Goal: Transaction & Acquisition: Book appointment/travel/reservation

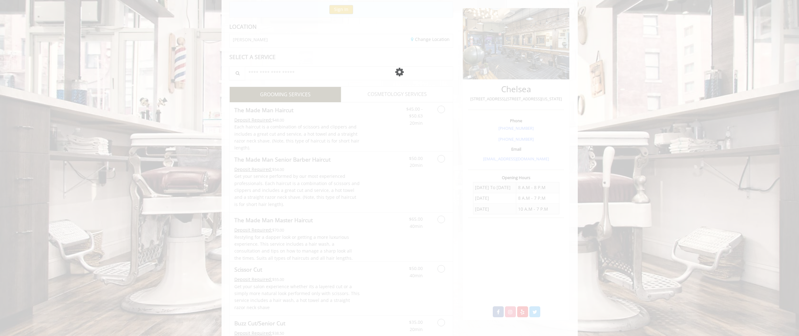
scroll to position [77, 0]
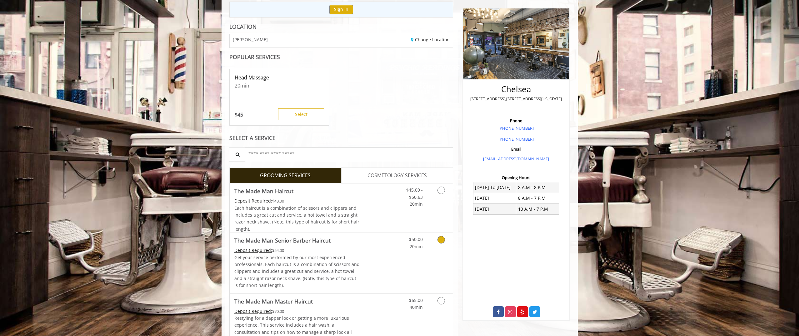
click at [444, 242] on link "Grooming services" at bounding box center [440, 241] width 16 height 17
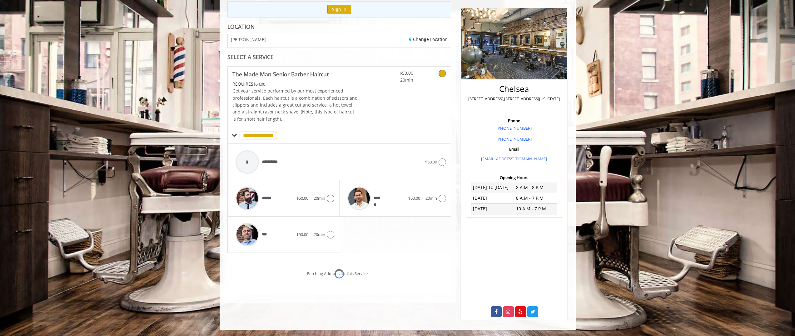
scroll to position [86, 0]
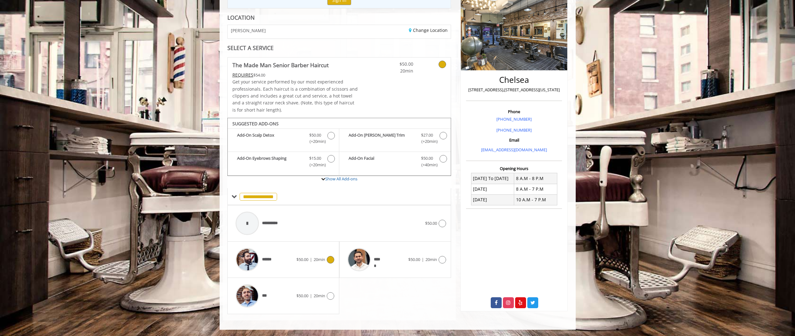
click at [311, 263] on div "****** $50.00 | 20min" at bounding box center [283, 260] width 102 height 30
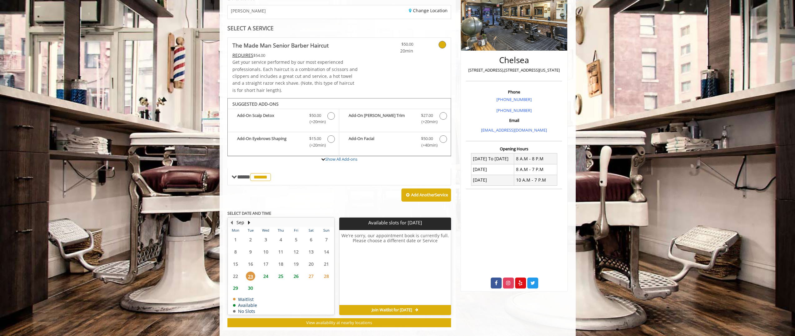
scroll to position [116, 0]
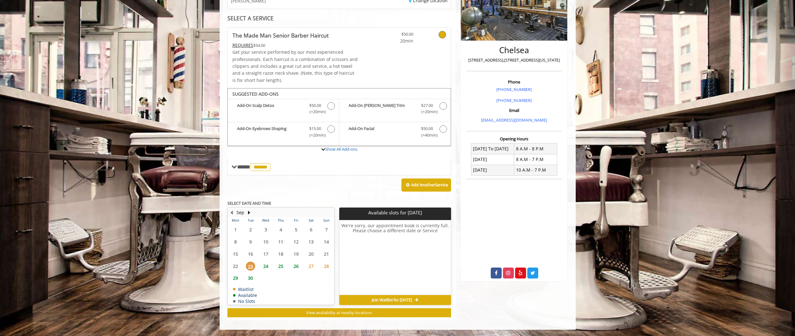
click at [268, 268] on span "24" at bounding box center [265, 266] width 9 height 9
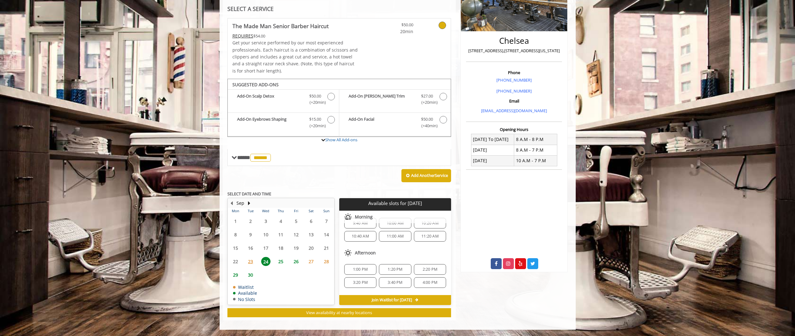
scroll to position [41, 0]
click at [434, 282] on div "7:20 PM" at bounding box center [430, 284] width 32 height 11
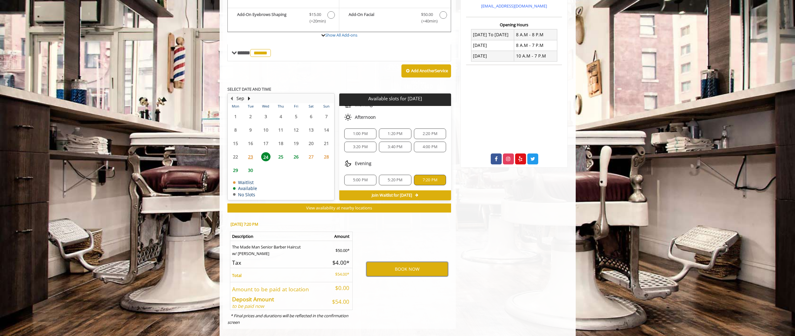
scroll to position [238, 0]
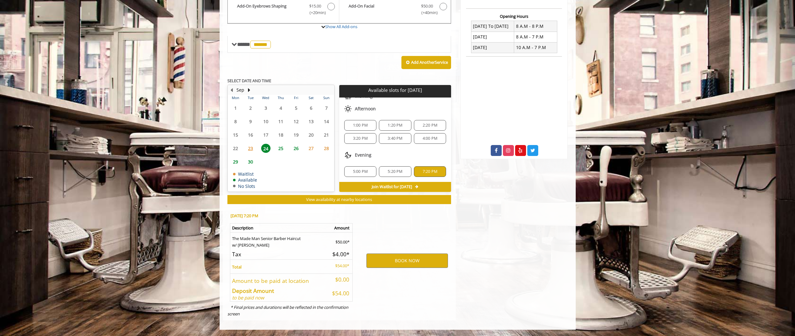
drag, startPoint x: 340, startPoint y: 293, endPoint x: 348, endPoint y: 293, distance: 7.5
click at [348, 294] on h5 "$54.00" at bounding box center [338, 293] width 21 height 6
click at [348, 293] on h5 "$54.00" at bounding box center [338, 293] width 21 height 6
click at [431, 259] on button "BOOK NOW" at bounding box center [407, 260] width 82 height 14
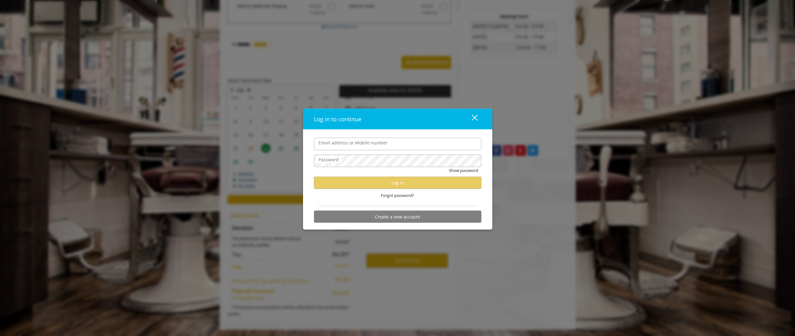
click at [388, 147] on input "Email address or Mobile number" at bounding box center [397, 143] width 167 height 12
click at [359, 146] on input "******" at bounding box center [397, 143] width 167 height 12
type input "*"
type input "**********"
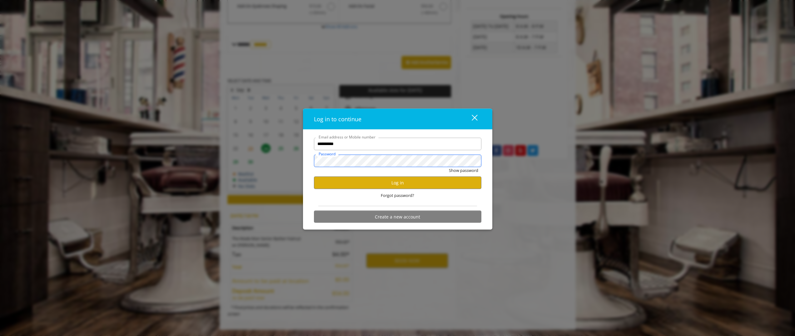
click at [449, 167] on button "Show password" at bounding box center [463, 170] width 29 height 7
click at [470, 172] on button "Hide password" at bounding box center [465, 170] width 28 height 7
click at [463, 185] on button "Log in" at bounding box center [397, 183] width 167 height 12
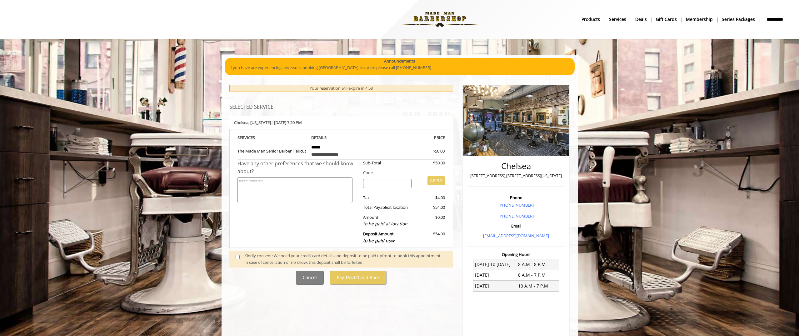
click at [385, 121] on div "[GEOGRAPHIC_DATA] , [US_STATE] | [DATE] 7:20 PM" at bounding box center [341, 122] width 224 height 13
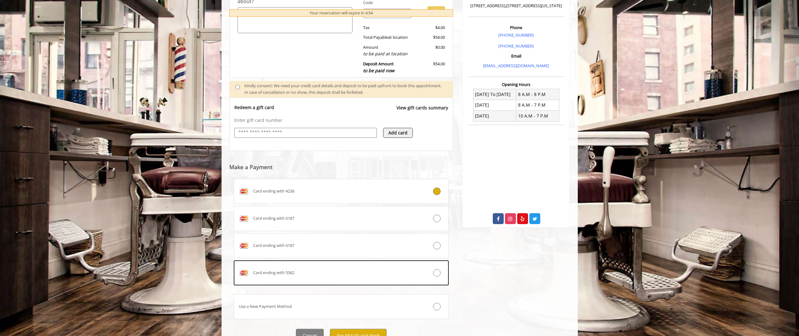
scroll to position [179, 0]
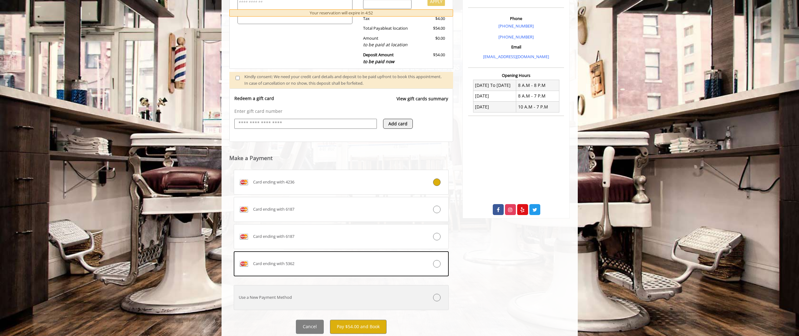
click at [372, 294] on div "Use a New Payment Method" at bounding box center [323, 297] width 179 height 7
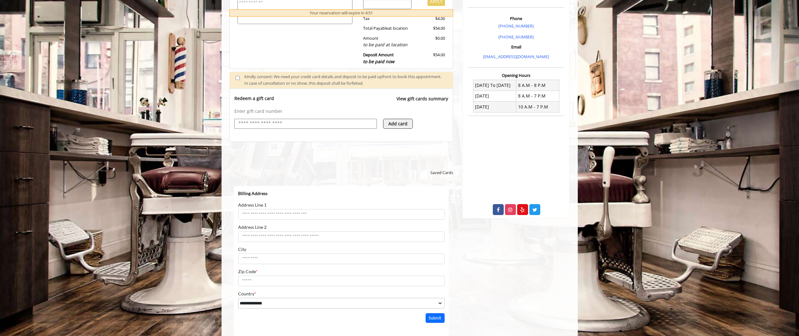
scroll to position [0, 0]
select select "***"
click at [336, 101] on div "Redeem a gift card View gift cards summary" at bounding box center [341, 101] width 214 height 13
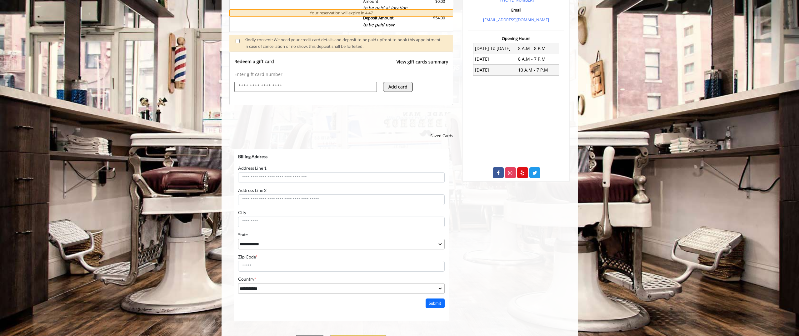
scroll to position [218, 0]
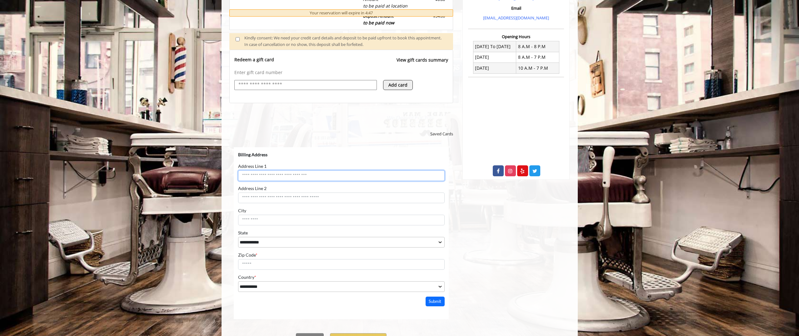
click at [348, 174] on input "Address Line 1" at bounding box center [341, 175] width 207 height 11
type input "**********"
click at [352, 194] on input "Address Line 2" at bounding box center [341, 197] width 207 height 11
type input "****"
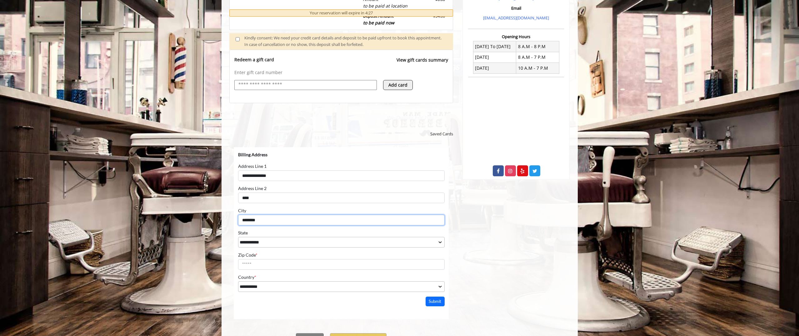
type input "********"
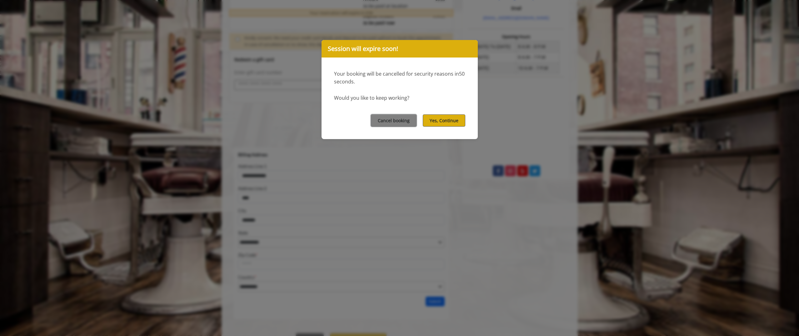
click at [432, 120] on button "Yes, Continue" at bounding box center [444, 120] width 42 height 12
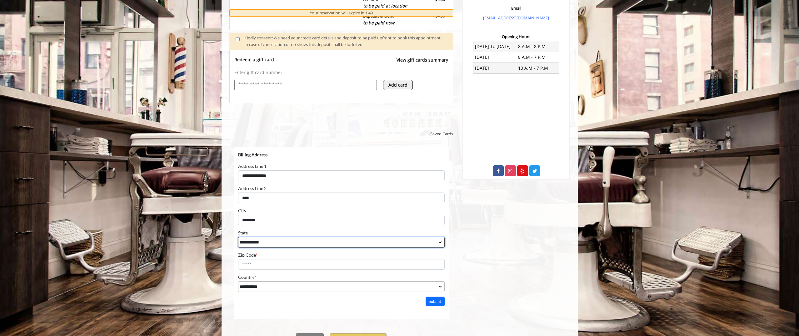
click at [289, 241] on select "**********" at bounding box center [341, 242] width 207 height 11
select select "**"
click at [238, 237] on select "**********" at bounding box center [341, 242] width 207 height 11
click at [287, 266] on input "Zip Code *" at bounding box center [341, 264] width 207 height 11
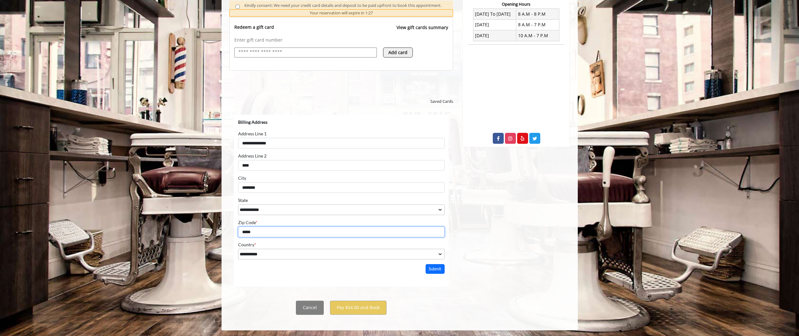
scroll to position [251, 0]
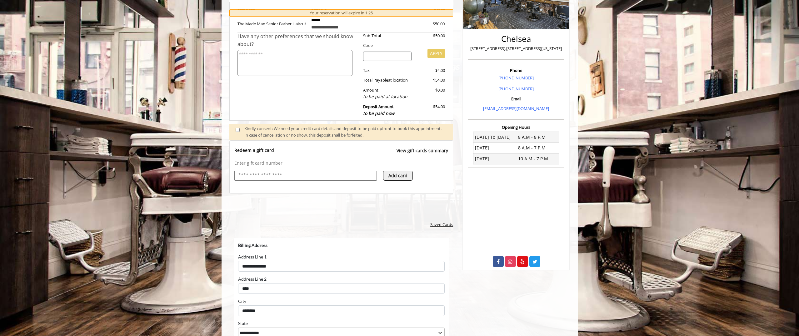
type input "*****"
click at [441, 225] on span "Saved Cards" at bounding box center [441, 224] width 23 height 7
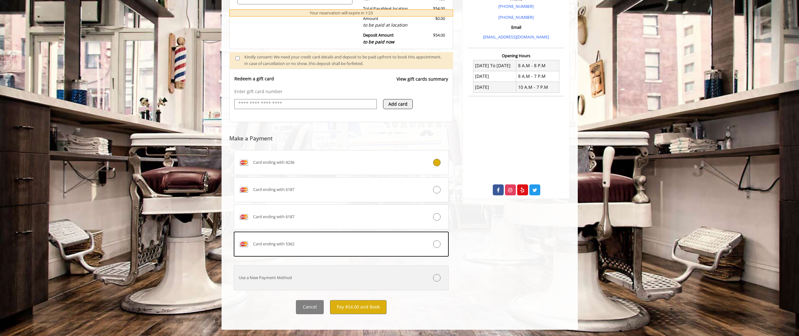
click at [407, 282] on label "Use a New Payment Method" at bounding box center [341, 277] width 215 height 25
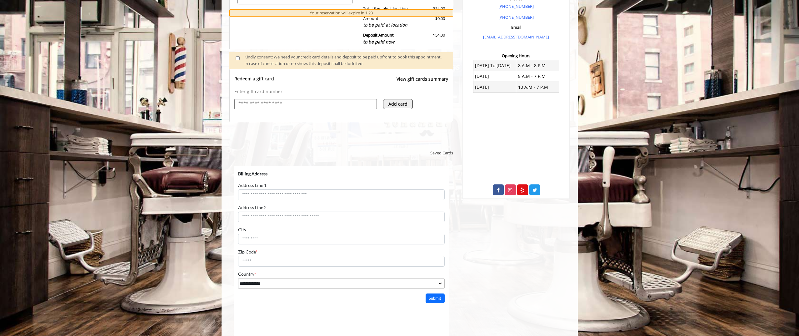
scroll to position [0, 0]
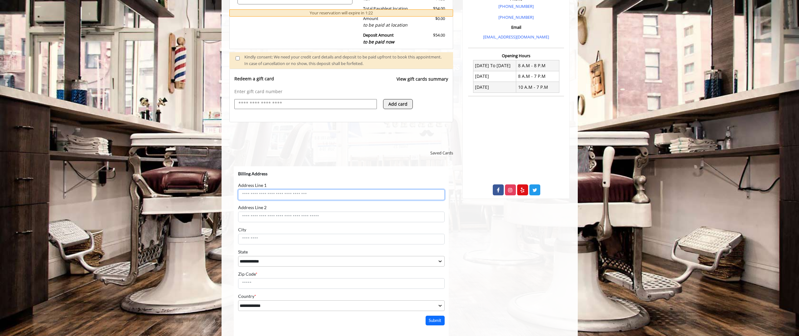
click at [366, 194] on input "Address Line 1" at bounding box center [341, 194] width 207 height 11
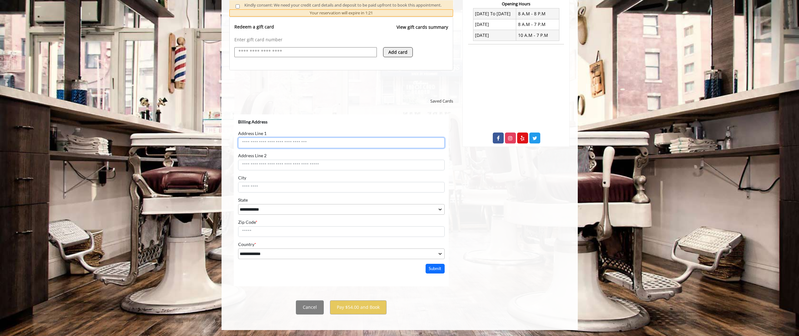
scroll to position [251, 0]
click at [445, 102] on span "Saved Cards" at bounding box center [441, 100] width 23 height 7
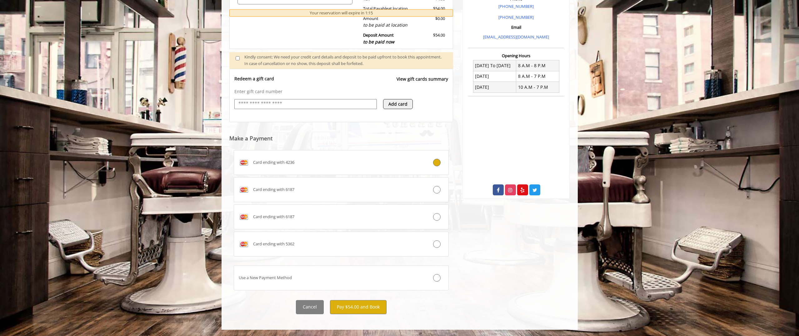
click at [493, 264] on div "Chelsea [STREET_ADDRESS],[STREET_ADDRESS][US_STATE] Phone [PHONE_NUMBER] [PHONE…" at bounding box center [516, 100] width 117 height 441
click at [439, 282] on label "Use a New Payment Method" at bounding box center [341, 277] width 215 height 25
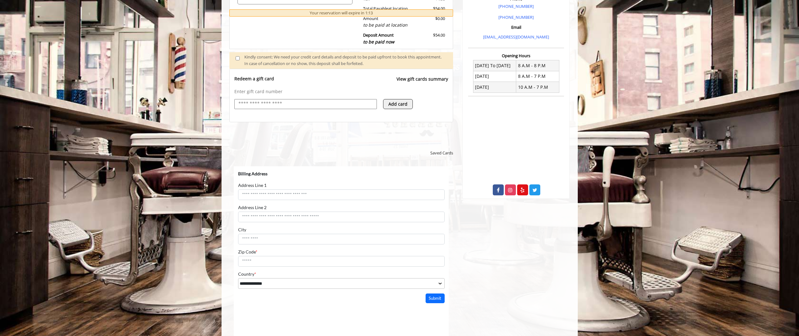
scroll to position [0, 0]
select select "***"
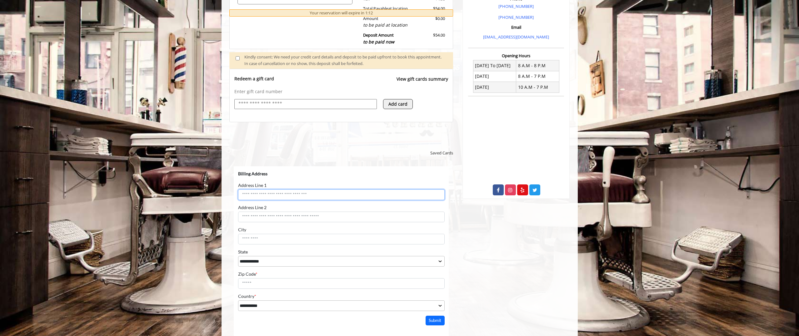
click at [331, 196] on input "Address Line 1" at bounding box center [341, 194] width 207 height 11
click at [337, 282] on input "Zip Code *" at bounding box center [341, 283] width 207 height 11
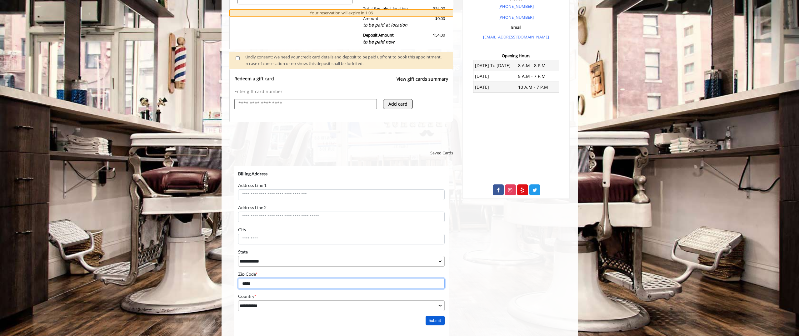
type input "*****"
click at [439, 319] on button "Submit" at bounding box center [434, 320] width 19 height 10
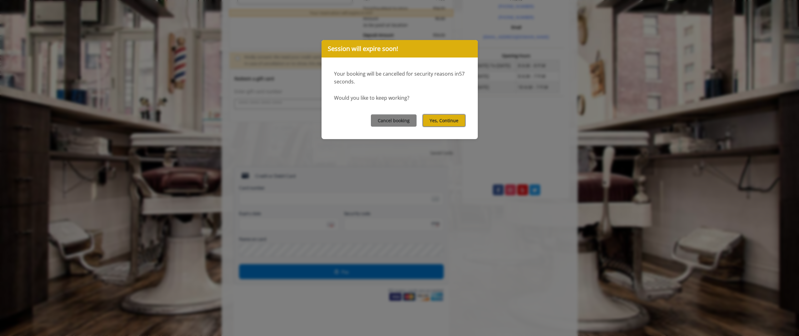
click at [454, 120] on button "Yes, Continue" at bounding box center [444, 120] width 42 height 12
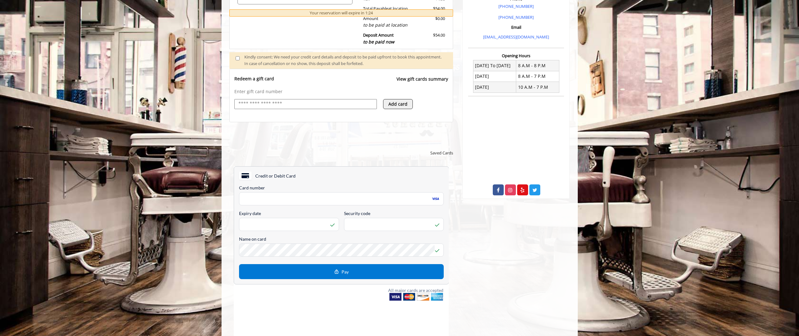
click at [525, 243] on div "Chelsea [STREET_ADDRESS],[STREET_ADDRESS][US_STATE] Phone [PHONE_NUMBER] [PHONE…" at bounding box center [516, 126] width 117 height 493
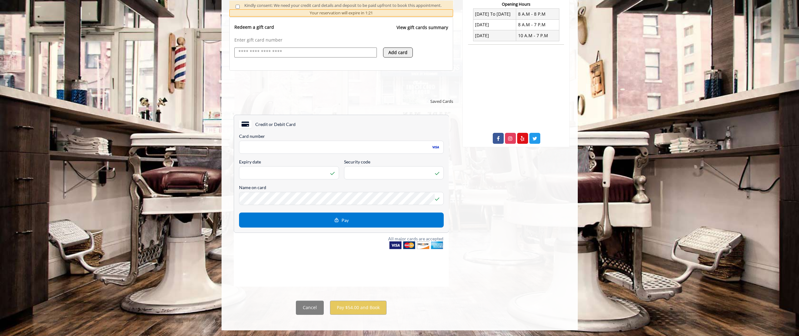
scroll to position [251, 0]
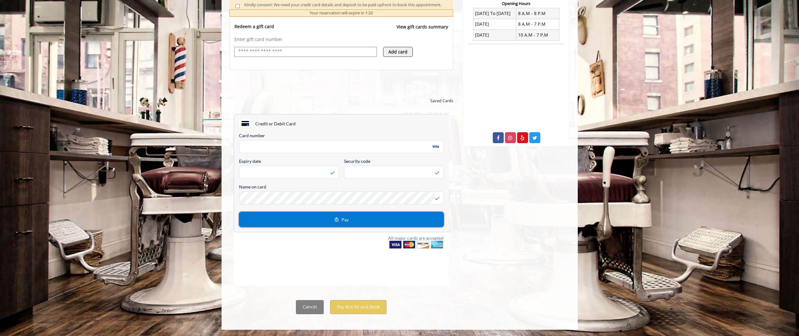
click at [405, 217] on button "Pay" at bounding box center [341, 219] width 205 height 15
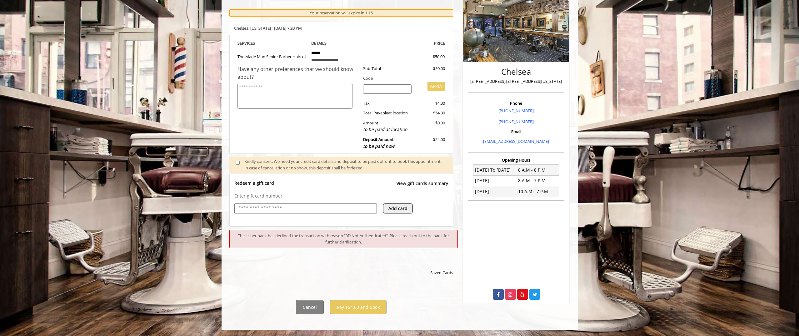
scroll to position [154, 0]
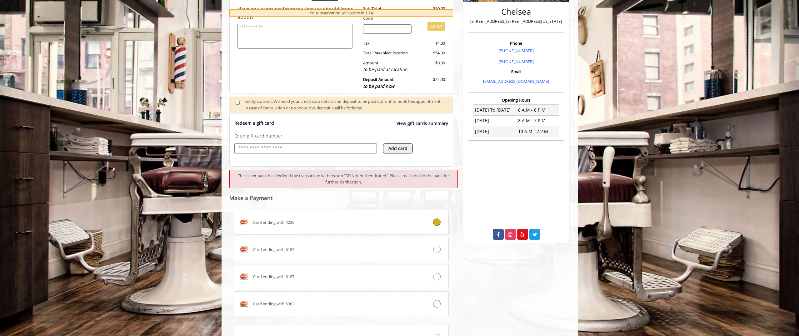
click at [366, 175] on div "The issuer bank has declined the transaction with reason "3D Not Authenticated"…" at bounding box center [343, 179] width 229 height 19
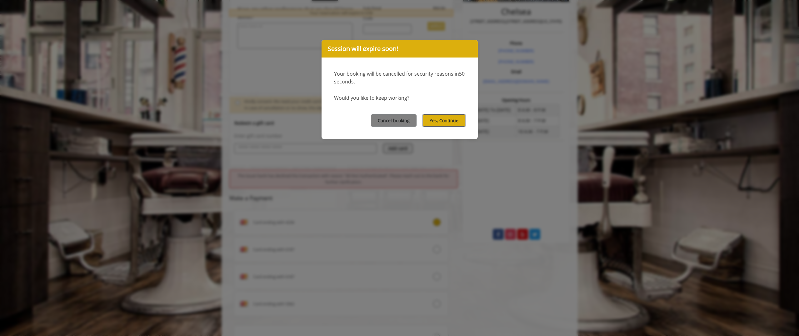
click at [436, 121] on button "Yes, Continue" at bounding box center [444, 120] width 42 height 12
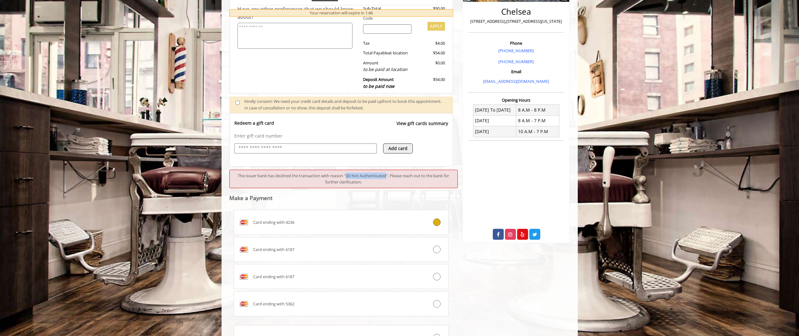
drag, startPoint x: 346, startPoint y: 175, endPoint x: 387, endPoint y: 175, distance: 40.3
click at [387, 175] on div "The issuer bank has declined the transaction with reason "3D Not Authenticated"…" at bounding box center [343, 179] width 229 height 19
copy div "3D Not Authenticated"
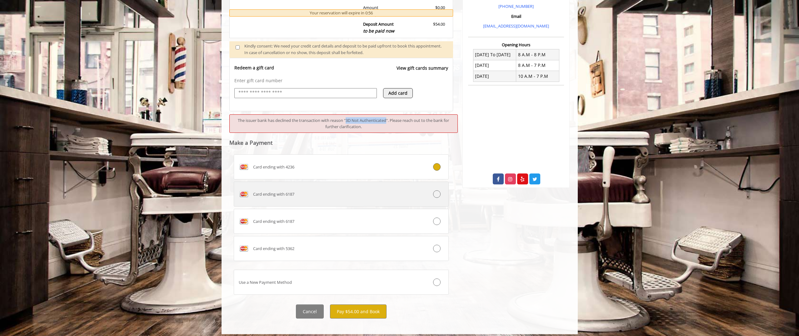
scroll to position [214, 0]
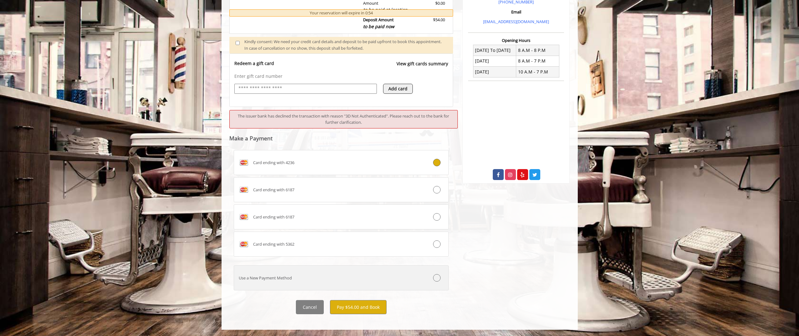
click at [329, 282] on label "Use a New Payment Method" at bounding box center [341, 277] width 215 height 25
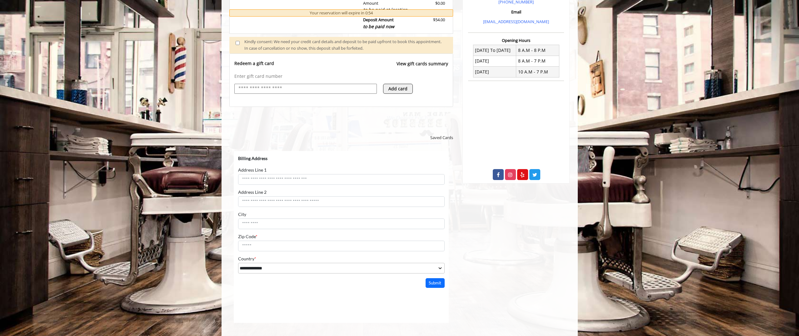
scroll to position [0, 0]
select select "***"
click at [296, 269] on input "Zip Code *" at bounding box center [341, 267] width 207 height 11
type input "*****"
click at [429, 306] on button "Submit" at bounding box center [434, 305] width 19 height 10
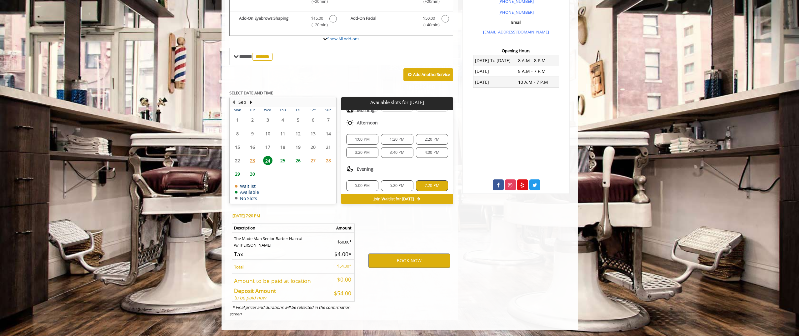
scroll to position [41, 0]
click at [424, 262] on button "BOOK NOW" at bounding box center [409, 260] width 82 height 14
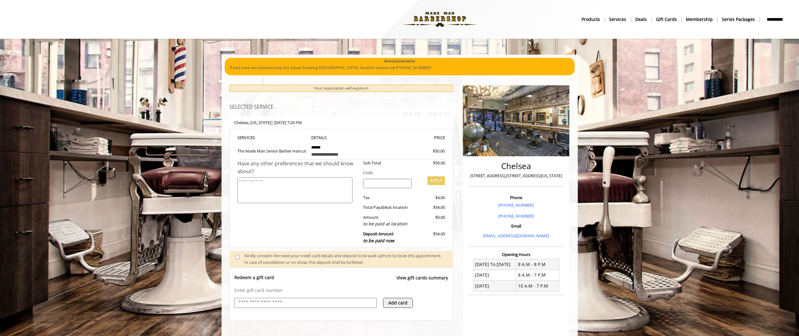
scroll to position [0, 0]
select select "***"
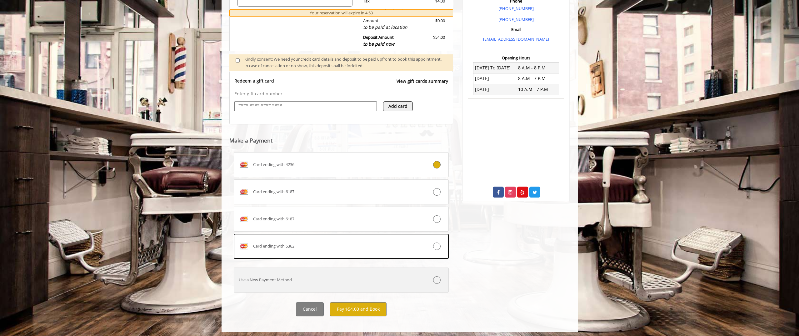
scroll to position [199, 0]
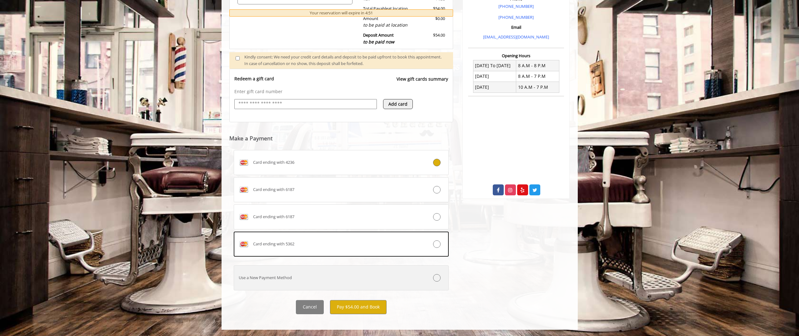
click at [349, 283] on label "Use a New Payment Method" at bounding box center [341, 277] width 215 height 25
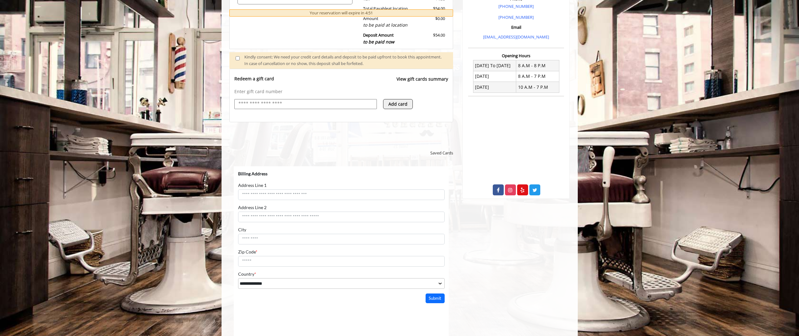
scroll to position [0, 0]
select select "***"
click at [288, 283] on input "Zip Code *" at bounding box center [341, 283] width 207 height 11
type input "*****"
click at [439, 321] on button "Submit" at bounding box center [434, 320] width 19 height 10
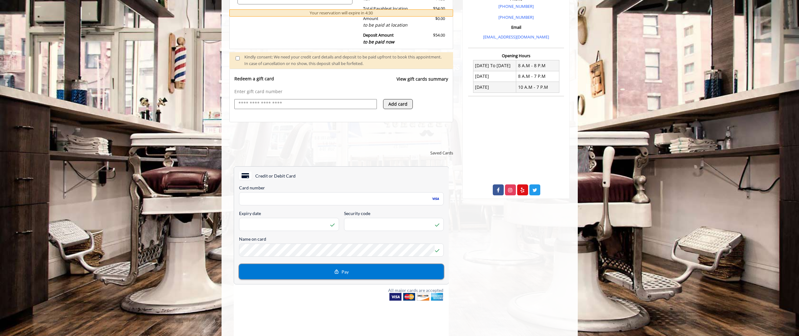
click at [300, 267] on button "Pay" at bounding box center [341, 271] width 205 height 15
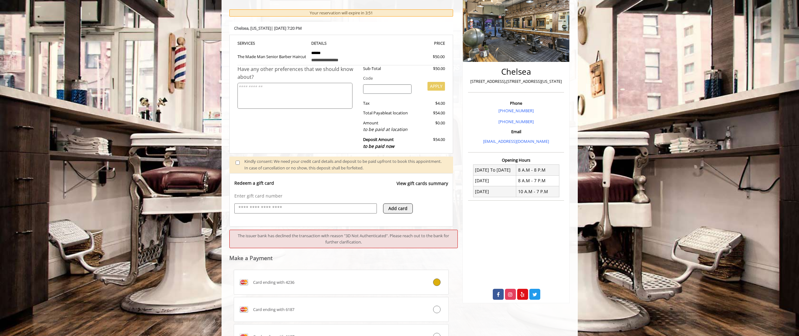
scroll to position [154, 0]
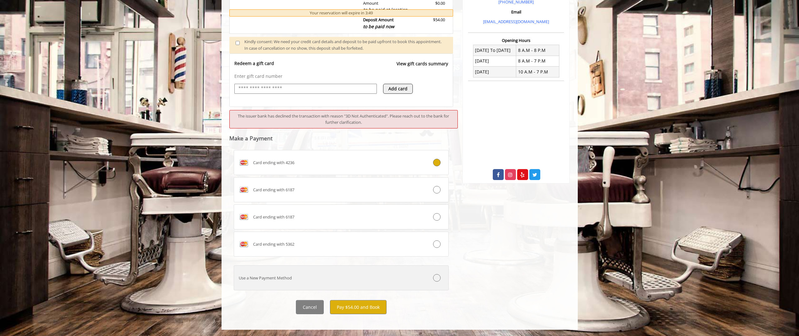
click at [324, 282] on label "Use a New Payment Method" at bounding box center [341, 277] width 215 height 25
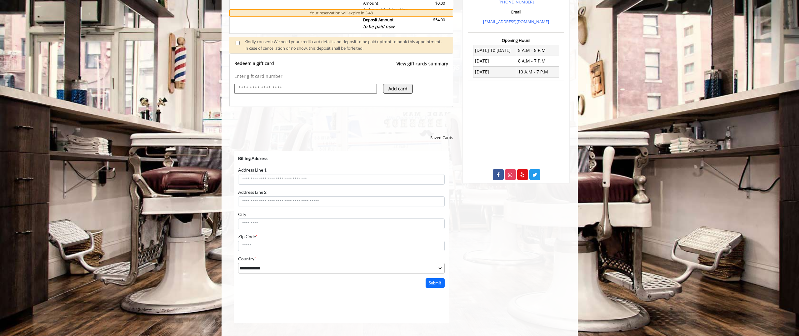
scroll to position [0, 0]
click at [265, 273] on input "Zip Code *" at bounding box center [341, 267] width 207 height 11
type input "*****"
click at [439, 306] on button "Submit" at bounding box center [434, 305] width 19 height 10
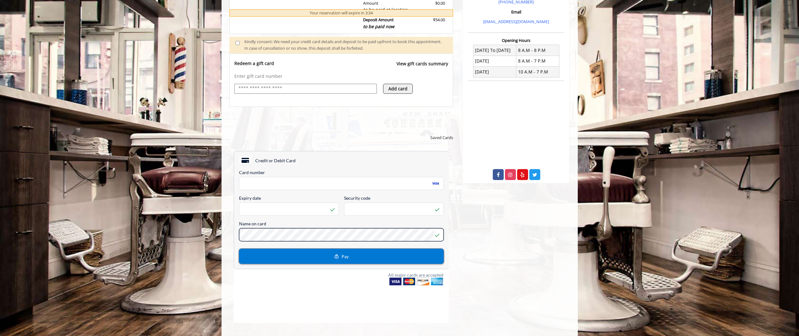
click at [252, 257] on button "Pay" at bounding box center [341, 255] width 205 height 15
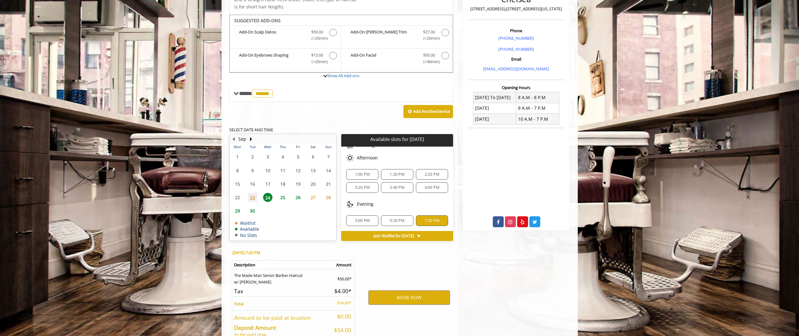
scroll to position [168, 0]
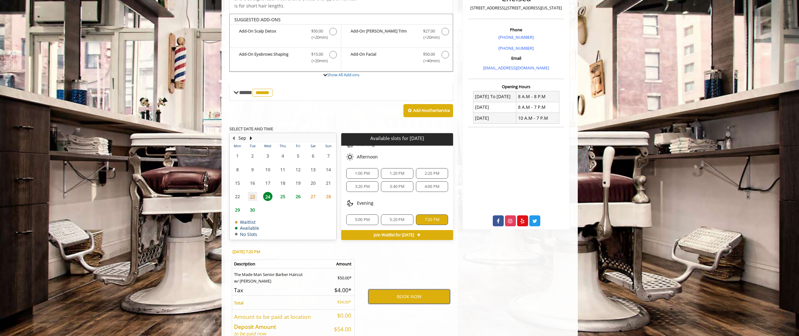
click at [404, 298] on button "BOOK NOW" at bounding box center [409, 296] width 82 height 14
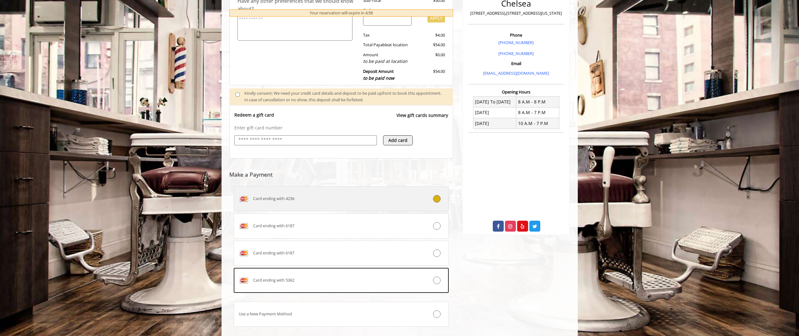
scroll to position [182, 0]
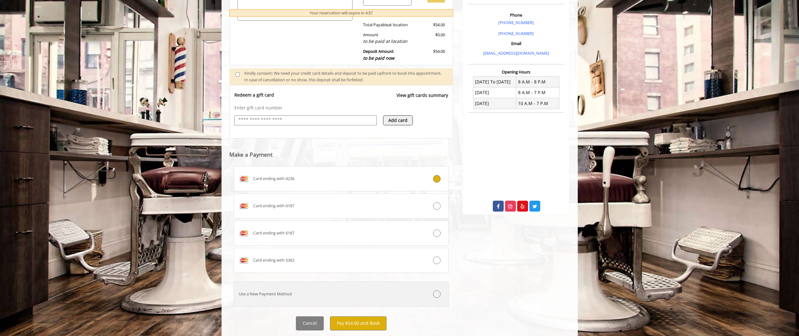
click at [370, 293] on div "Use a New Payment Method" at bounding box center [323, 294] width 179 height 7
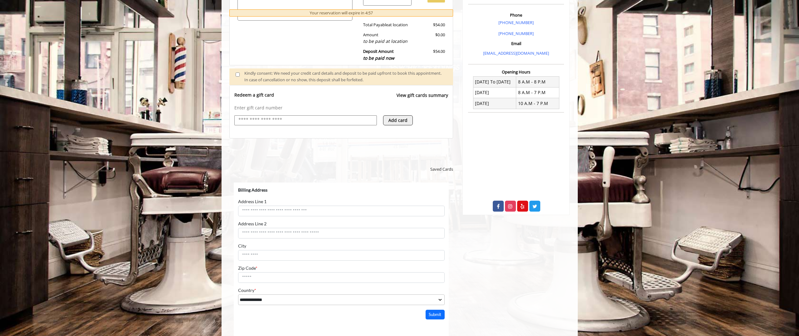
scroll to position [0, 0]
select select "***"
click at [294, 301] on input "Zip Code *" at bounding box center [341, 299] width 207 height 11
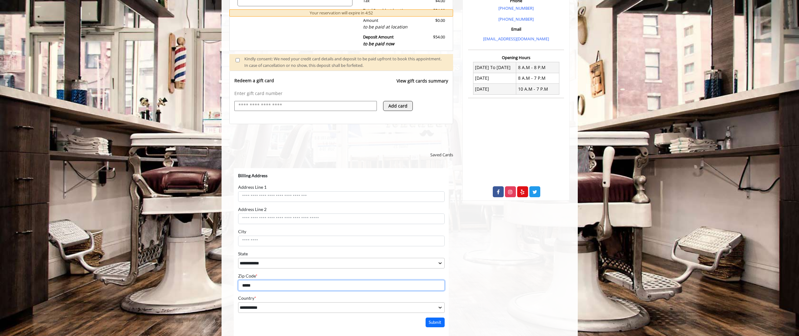
scroll to position [198, 0]
type input "*****"
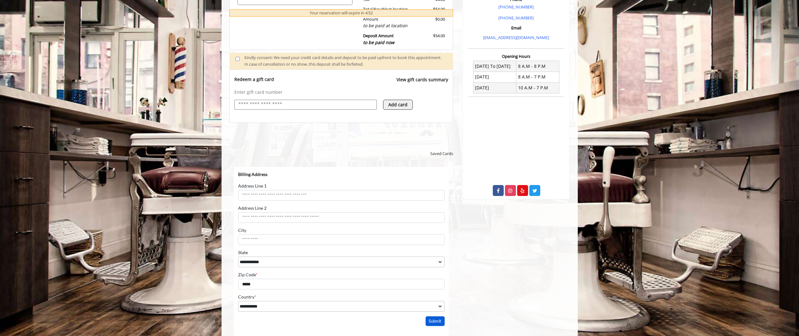
click at [434, 322] on button "Submit" at bounding box center [434, 321] width 19 height 10
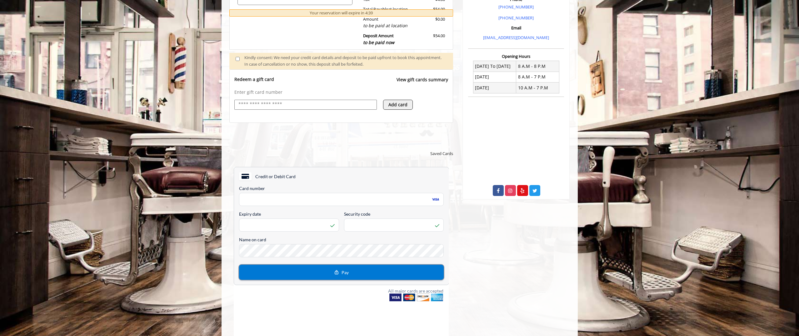
click at [255, 270] on button "Pay" at bounding box center [341, 271] width 205 height 15
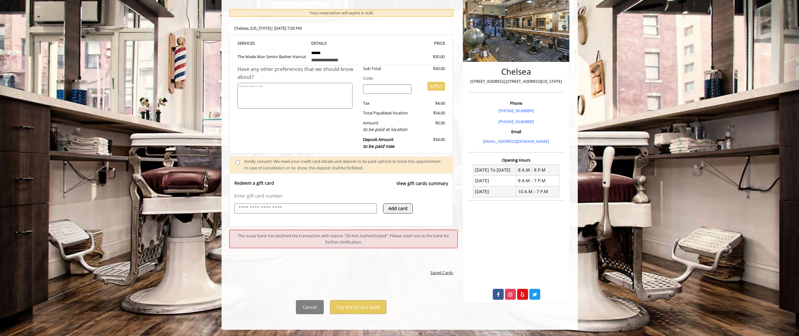
scroll to position [154, 0]
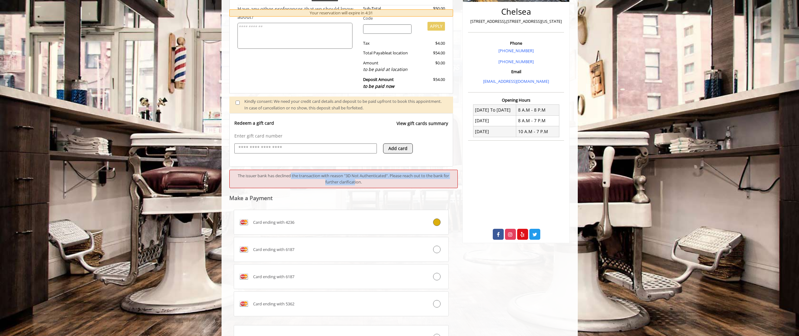
drag, startPoint x: 289, startPoint y: 176, endPoint x: 355, endPoint y: 181, distance: 66.1
click at [355, 181] on div "The issuer bank has declined the transaction with reason "3D Not Authenticated"…" at bounding box center [343, 179] width 229 height 19
click at [368, 179] on div "The issuer bank has declined the transaction with reason "3D Not Authenticated"…" at bounding box center [343, 179] width 229 height 19
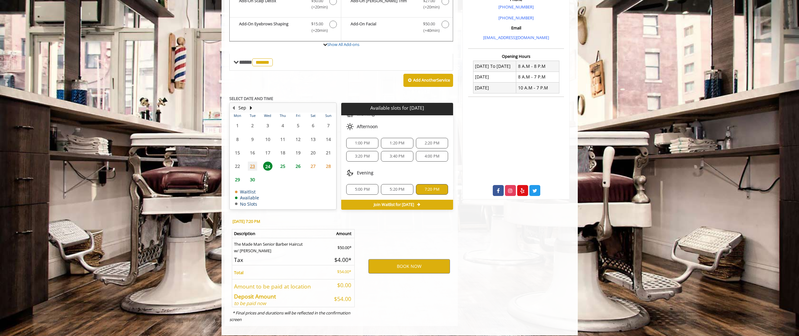
scroll to position [203, 0]
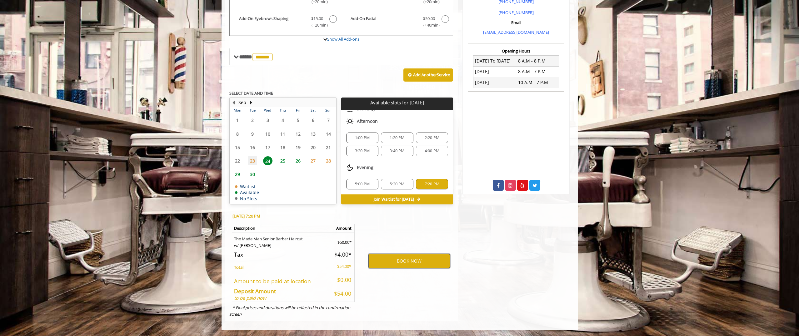
click at [420, 265] on button "BOOK NOW" at bounding box center [409, 261] width 82 height 14
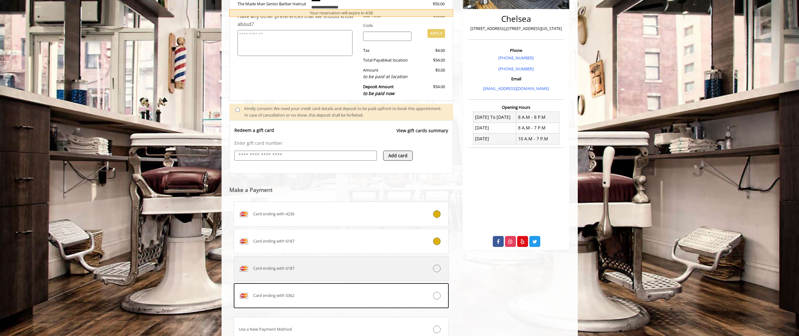
scroll to position [199, 0]
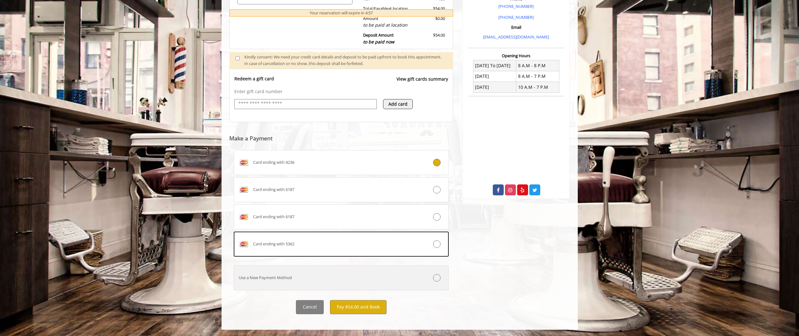
click at [420, 276] on div at bounding box center [431, 277] width 36 height 7
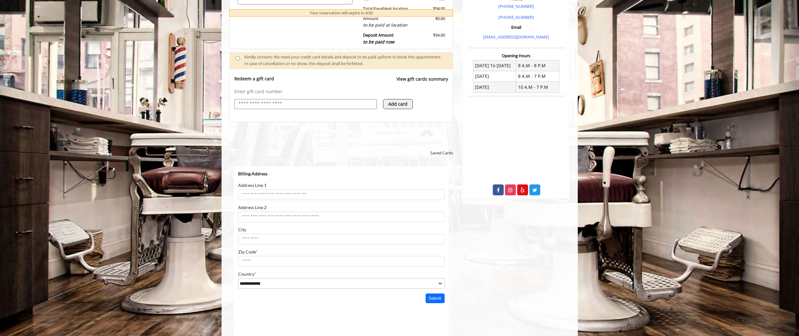
scroll to position [0, 0]
click at [313, 286] on input "Zip Code *" at bounding box center [341, 283] width 207 height 11
type input "*****"
click at [432, 323] on button "Submit" at bounding box center [434, 320] width 19 height 10
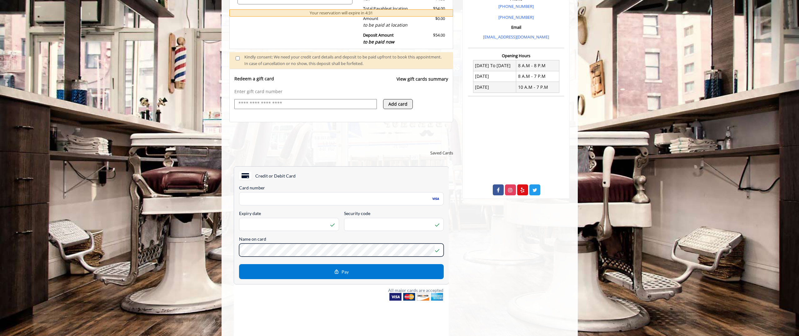
click at [447, 261] on div "All fields are required unless marked otherwise. Card number <p>Your browser do…" at bounding box center [341, 233] width 215 height 99
click at [435, 270] on button "Pay" at bounding box center [341, 271] width 205 height 15
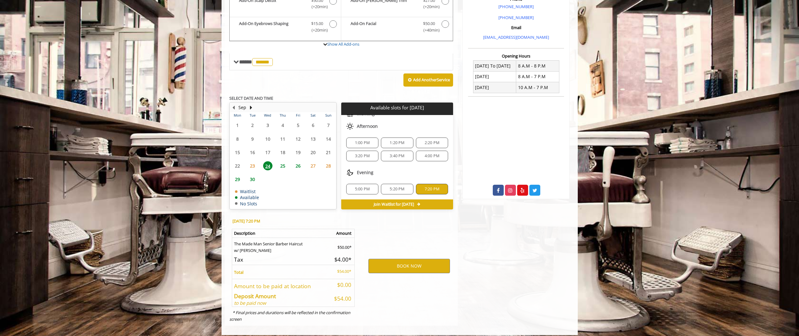
scroll to position [204, 0]
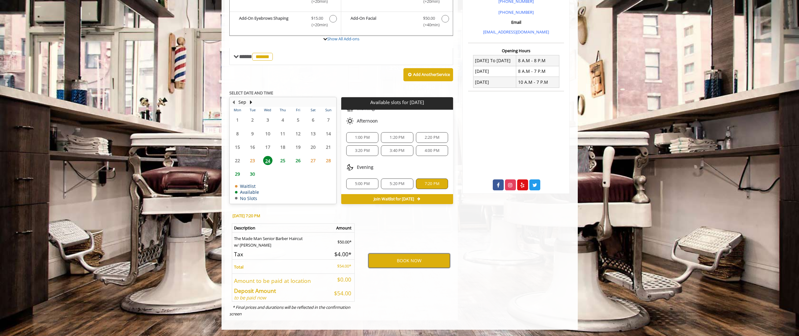
click at [410, 260] on button "BOOK NOW" at bounding box center [409, 260] width 82 height 14
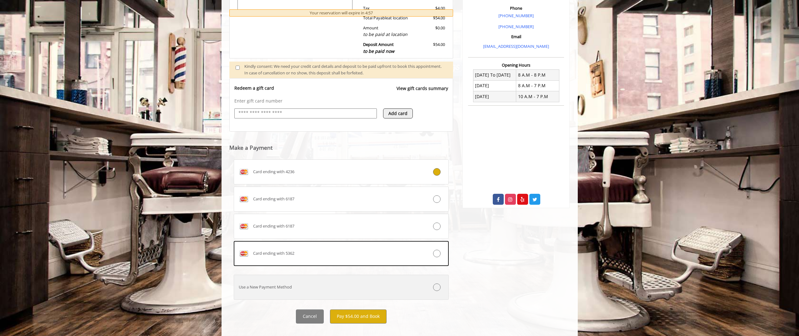
click at [345, 290] on div "Use a New Payment Method" at bounding box center [323, 287] width 179 height 7
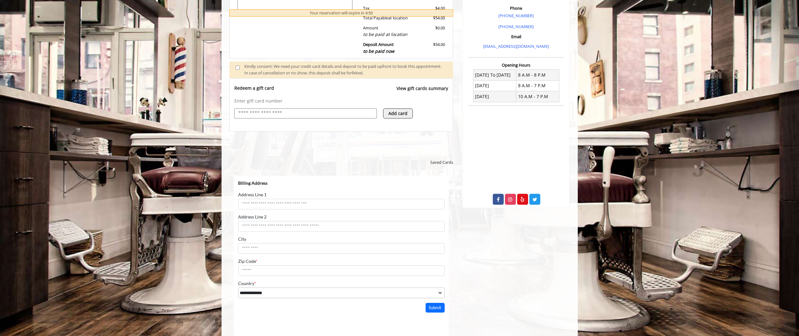
scroll to position [0, 0]
select select "***"
click at [310, 295] on input "Zip Code *" at bounding box center [341, 292] width 207 height 11
type input "*****"
click at [437, 331] on button "Submit" at bounding box center [434, 330] width 19 height 10
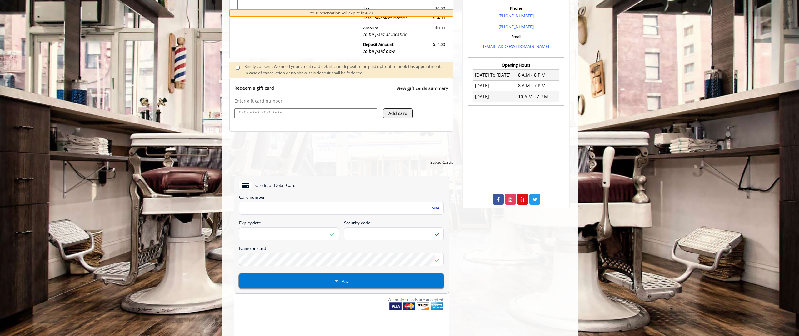
click at [331, 281] on button "Pay" at bounding box center [341, 280] width 205 height 15
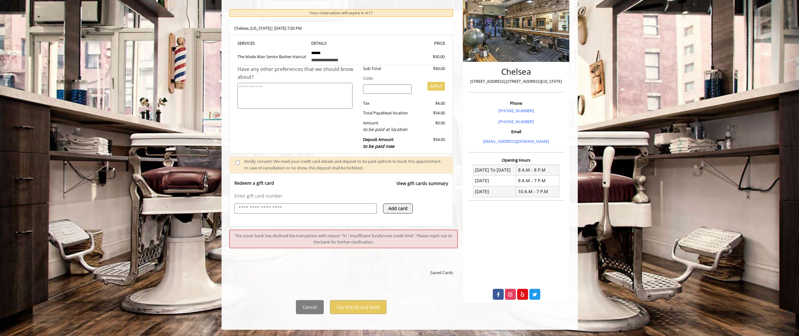
scroll to position [154, 0]
